Goal: Obtain resource: Obtain resource

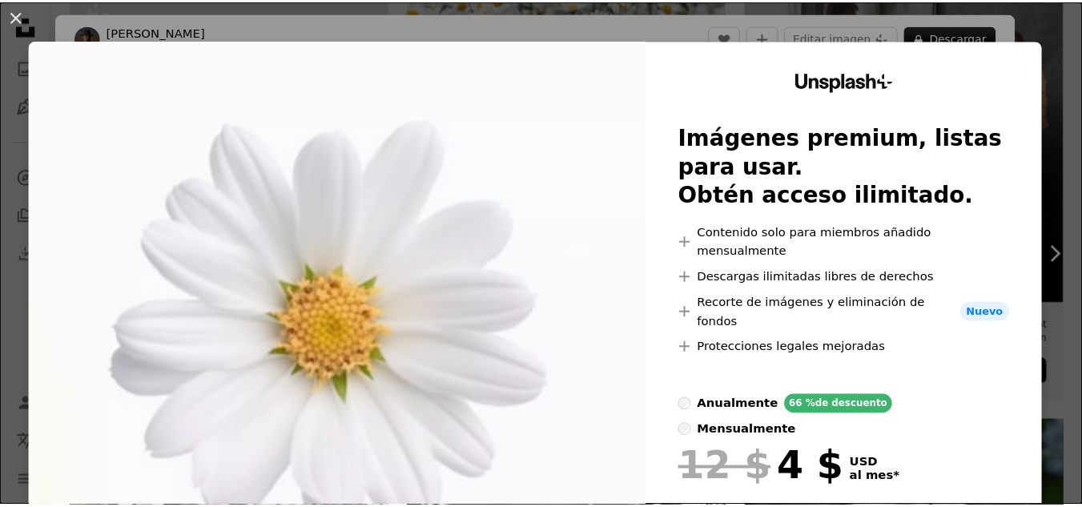
scroll to position [64, 0]
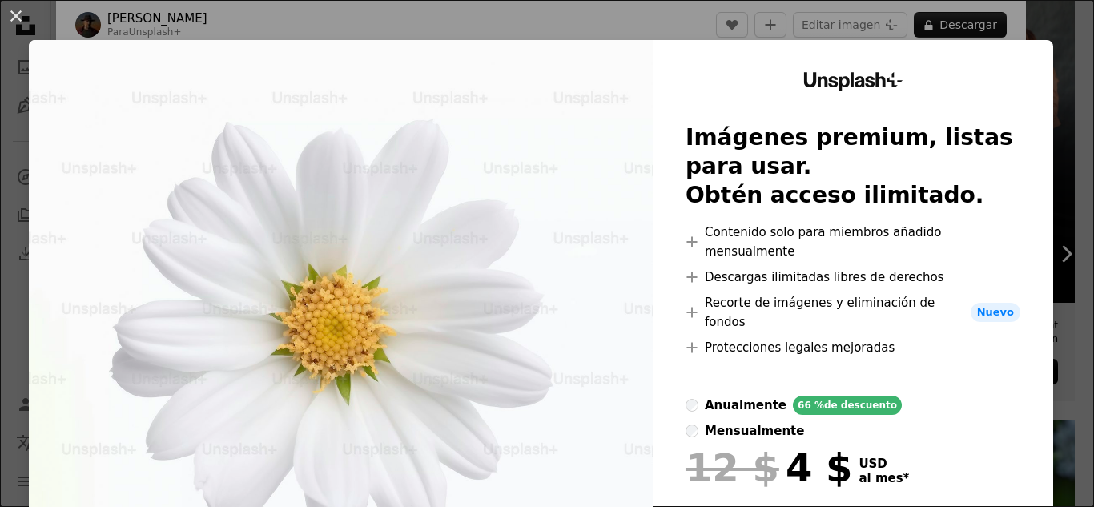
click at [531, 8] on div "An X shape Unsplash+ Imágenes premium, listas para usar. Obtén acceso ilimitado…" at bounding box center [547, 253] width 1094 height 507
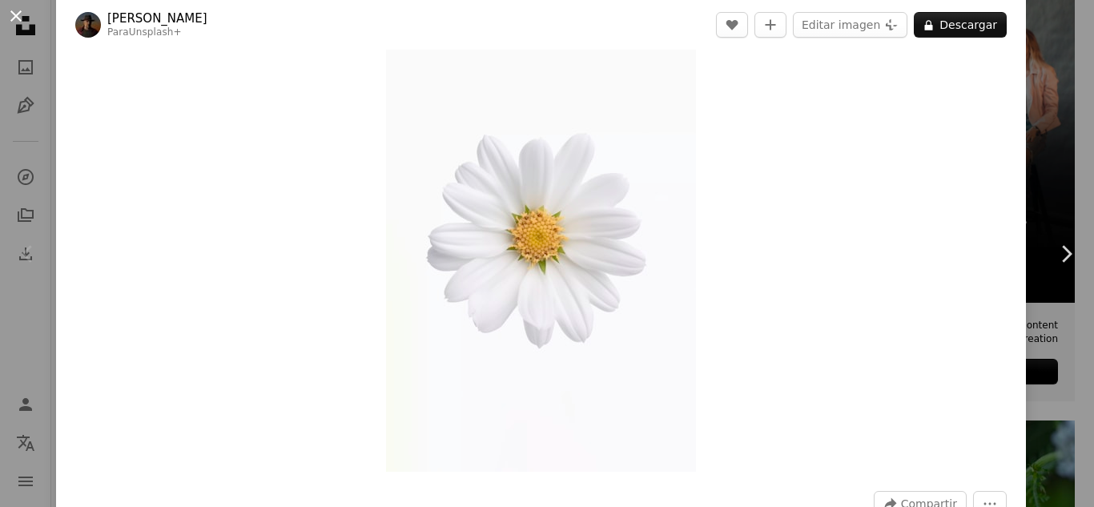
click at [17, 6] on button "An X shape" at bounding box center [15, 15] width 19 height 19
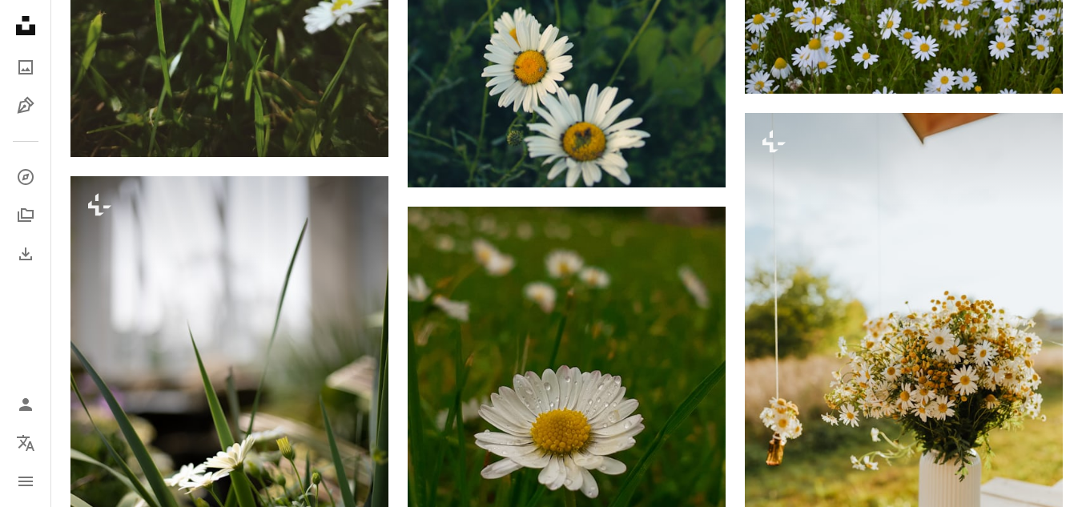
scroll to position [1880, 0]
